Goal: Information Seeking & Learning: Learn about a topic

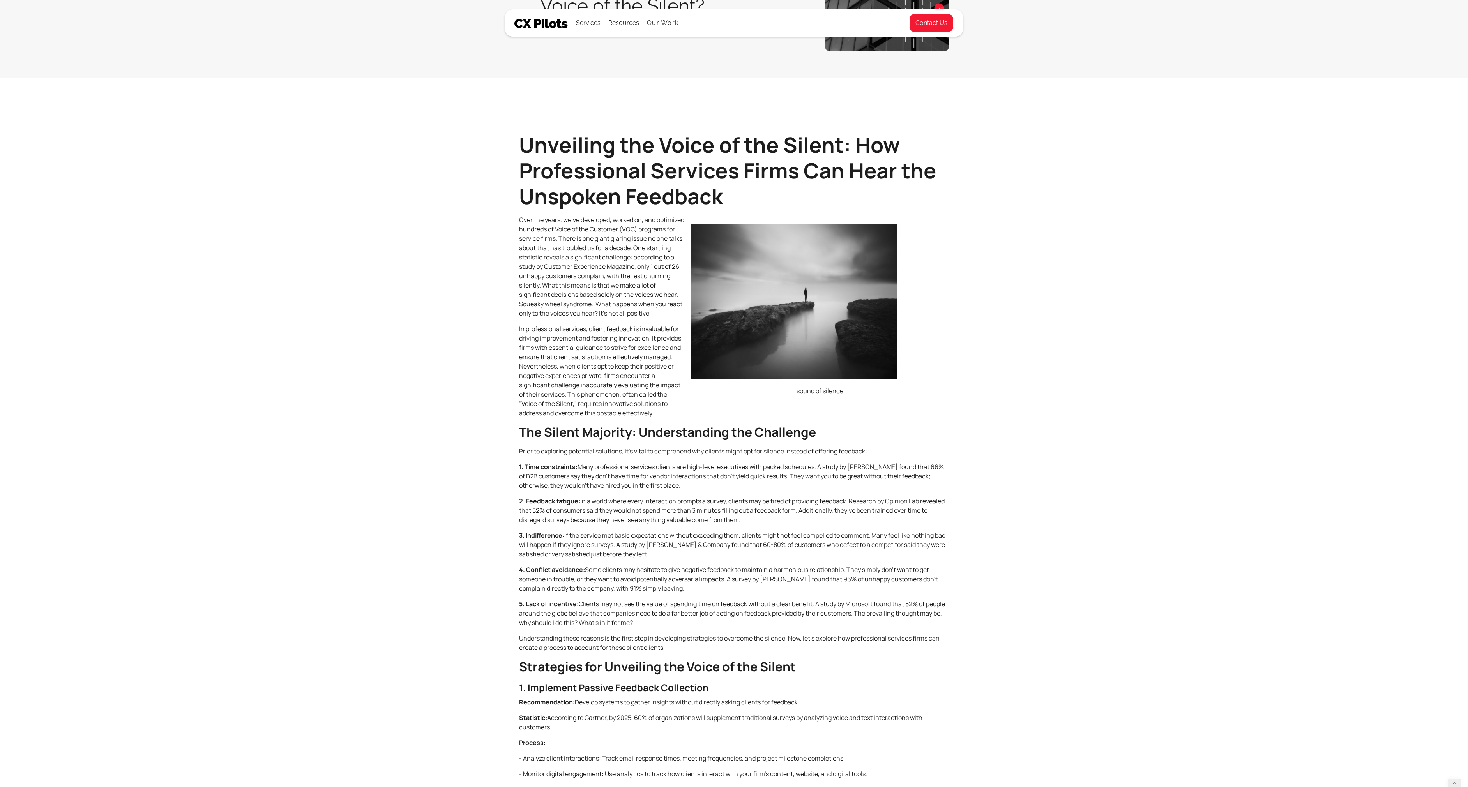
scroll to position [147, 0]
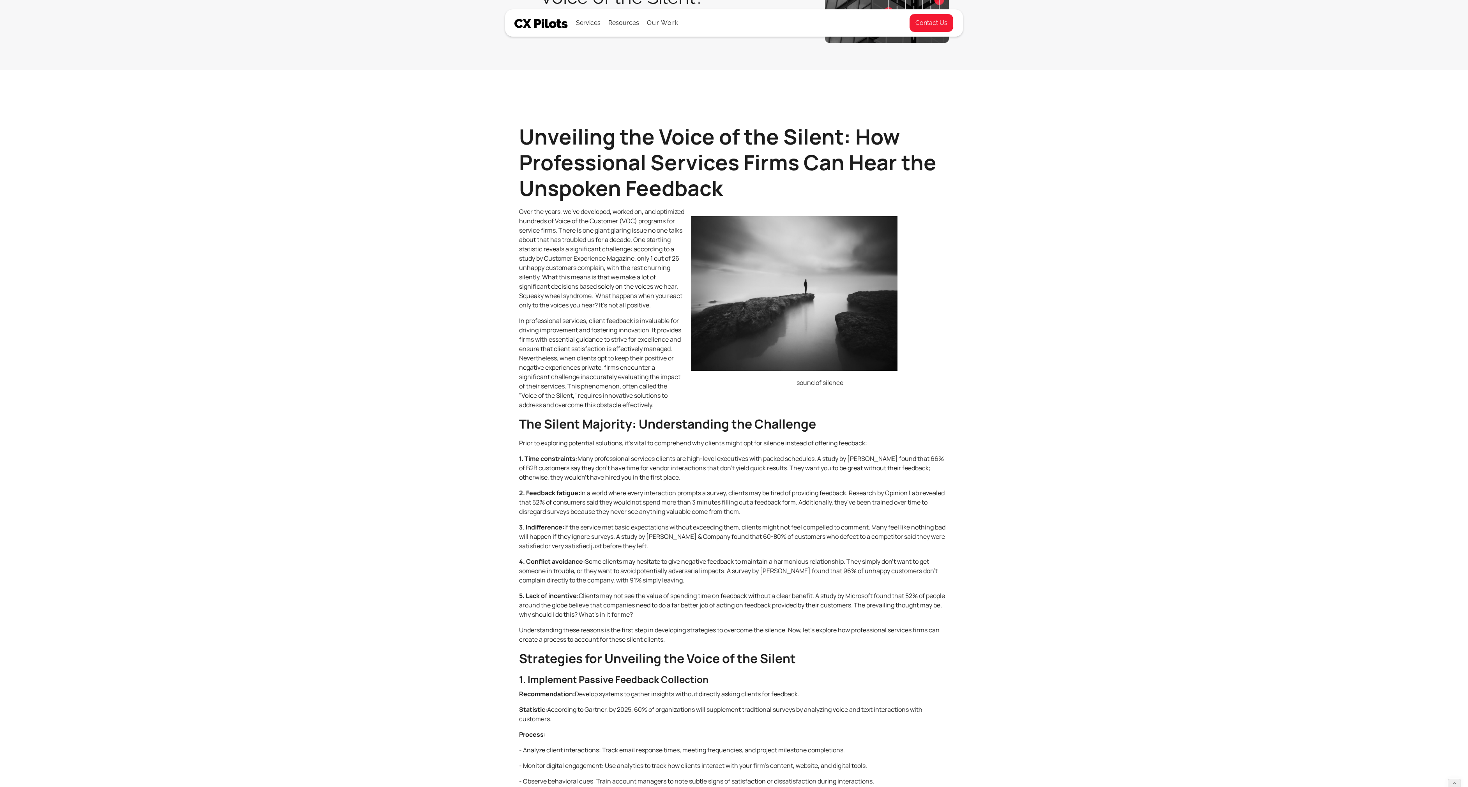
drag, startPoint x: 610, startPoint y: 277, endPoint x: 609, endPoint y: 294, distance: 16.8
click at [609, 294] on p "Over the years, we’ve developed, worked on, and optimized hundreds of Voice of …" at bounding box center [734, 258] width 430 height 103
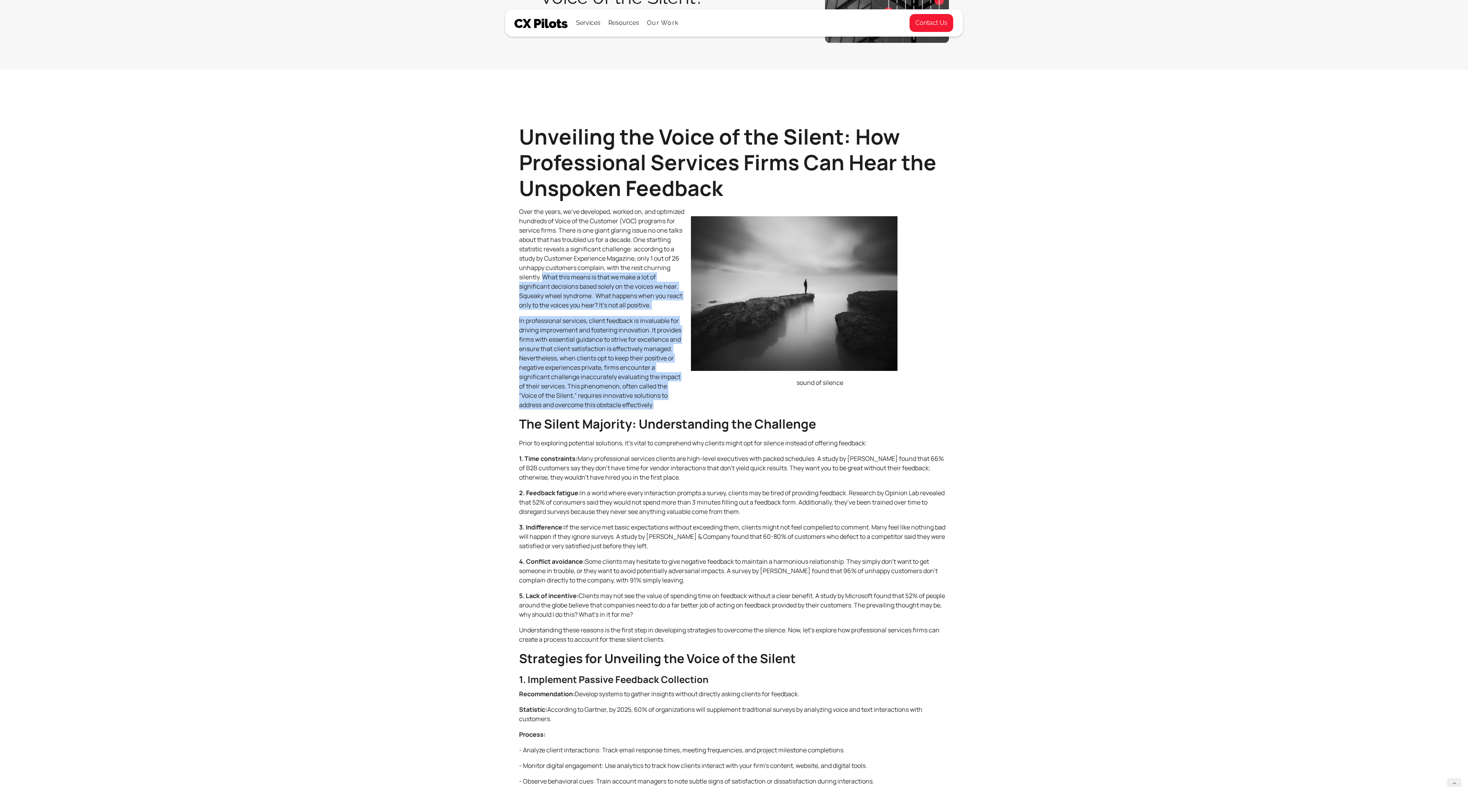
drag, startPoint x: 608, startPoint y: 275, endPoint x: 666, endPoint y: 416, distance: 151.7
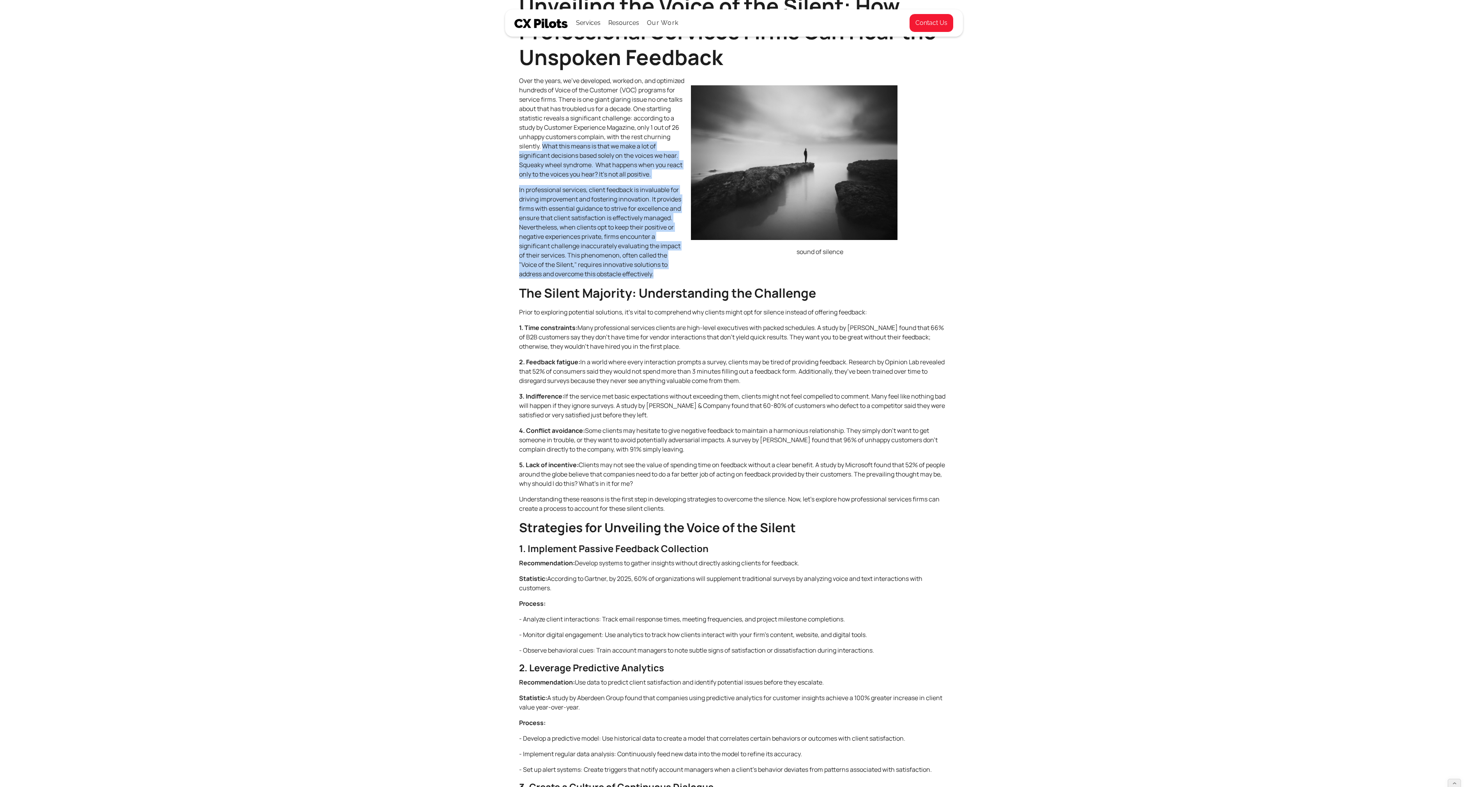
scroll to position [279, 0]
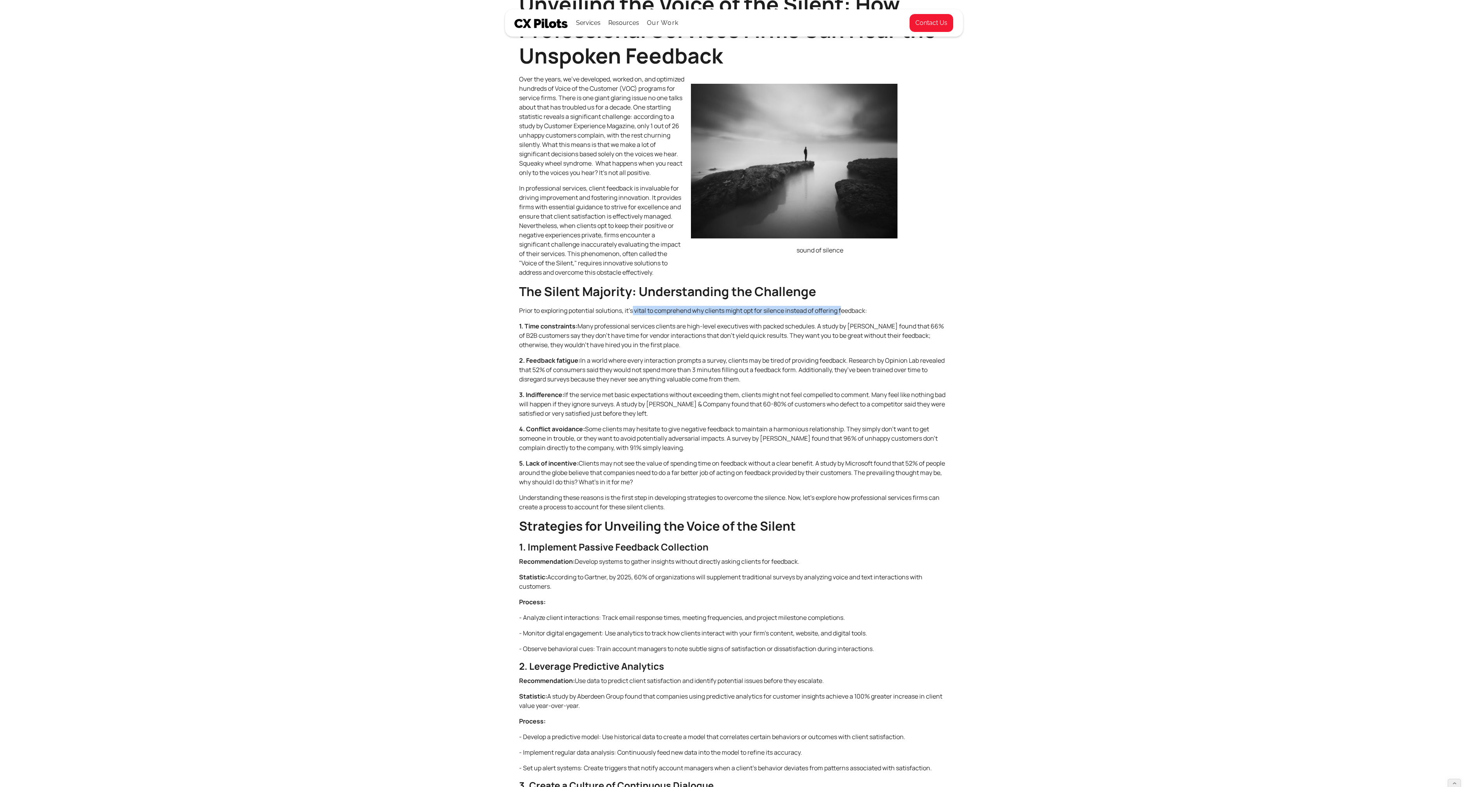
drag, startPoint x: 633, startPoint y: 318, endPoint x: 843, endPoint y: 316, distance: 210.9
click at [843, 315] on p "Prior to exploring potential solutions, it's vital to comprehend why clients mi…" at bounding box center [734, 310] width 430 height 9
click at [589, 336] on p "1. Time constraints: Many professional services clients are high-level executiv…" at bounding box center [734, 336] width 430 height 28
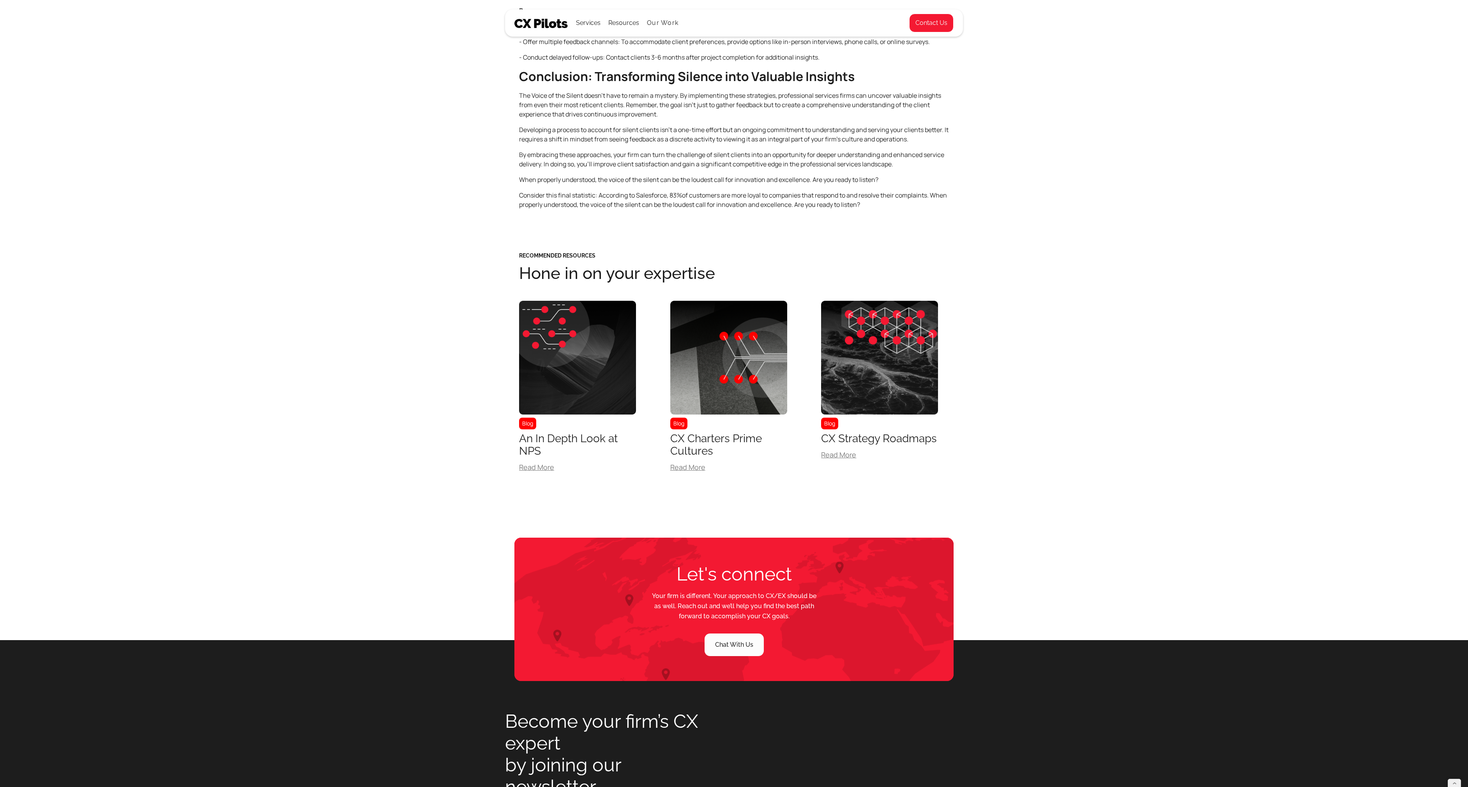
scroll to position [1473, 0]
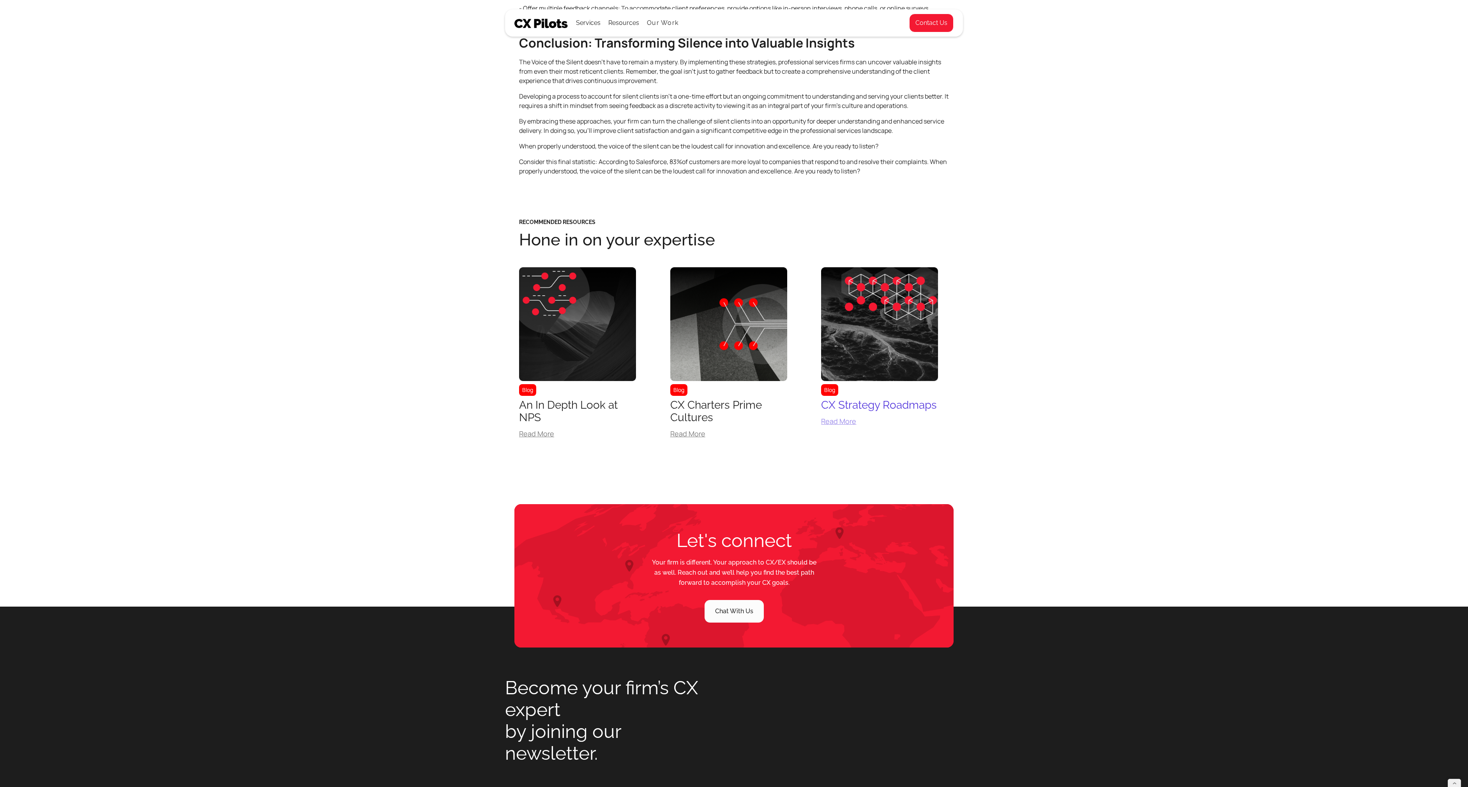
click at [832, 425] on div "Read More" at bounding box center [879, 421] width 117 height 7
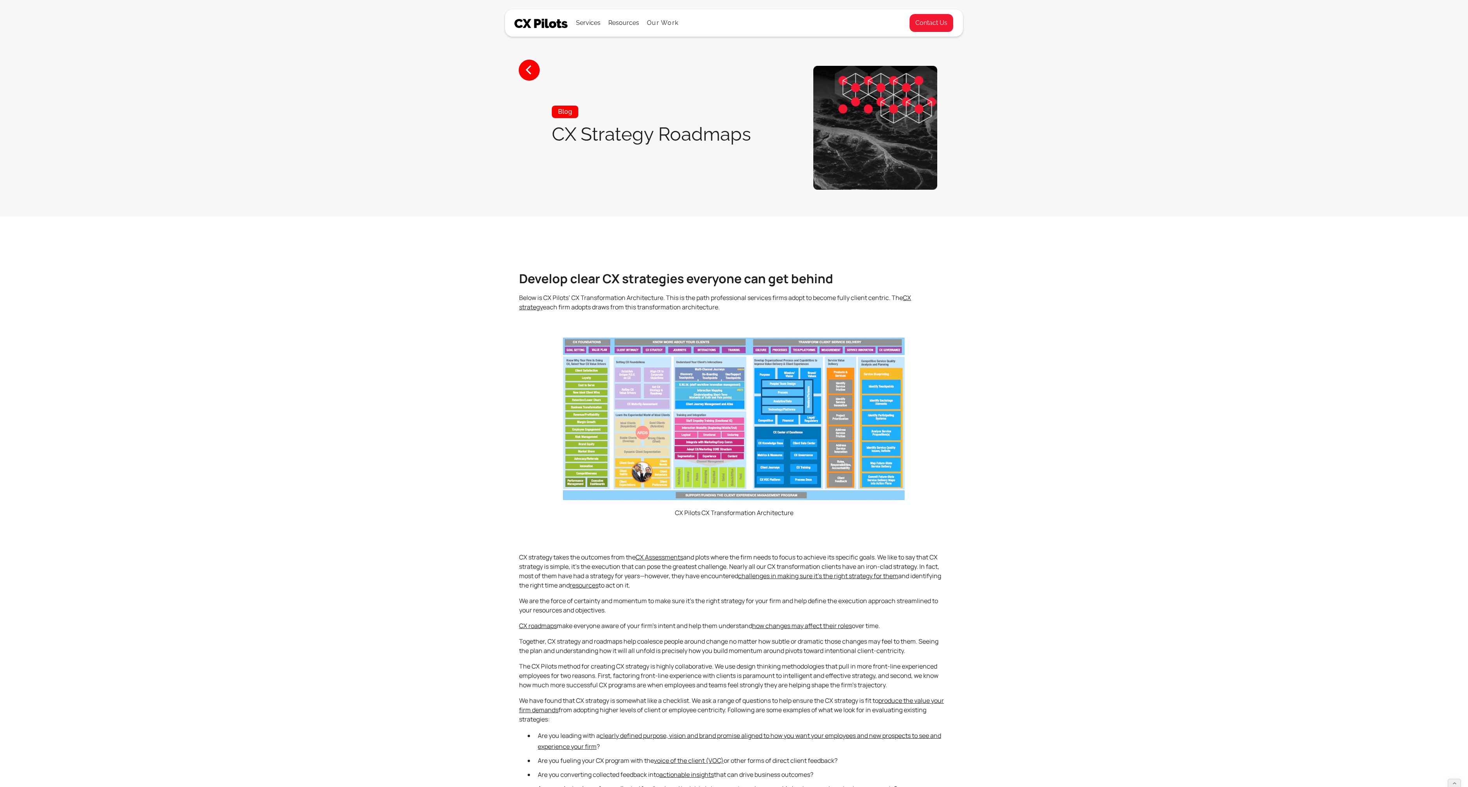
click at [708, 427] on img at bounding box center [734, 419] width 344 height 164
click at [714, 437] on img at bounding box center [734, 419] width 344 height 164
click at [708, 510] on figcaption "CX Pilots CX Transformation Architecture" at bounding box center [734, 512] width 430 height 11
click at [693, 450] on img at bounding box center [734, 419] width 344 height 164
